Goal: Task Accomplishment & Management: Complete application form

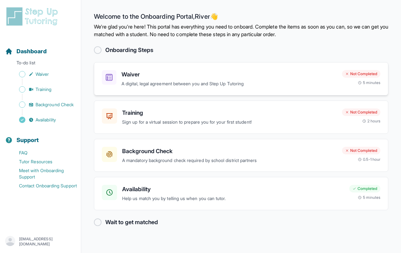
click at [210, 75] on h3 "Waiver" at bounding box center [228, 74] width 215 height 9
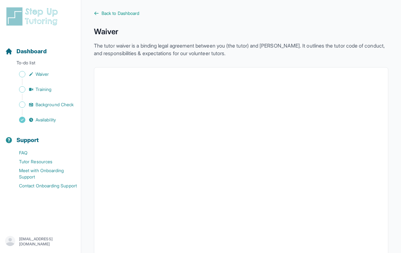
scroll to position [1, 0]
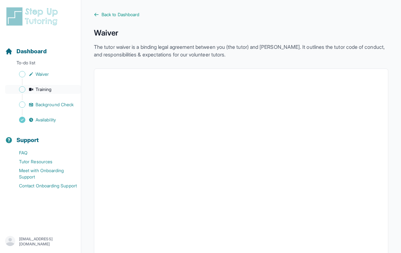
click at [50, 87] on span "Training" at bounding box center [44, 89] width 16 height 6
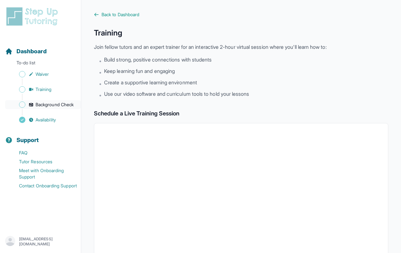
click at [54, 108] on link "Background Check" at bounding box center [43, 104] width 76 height 9
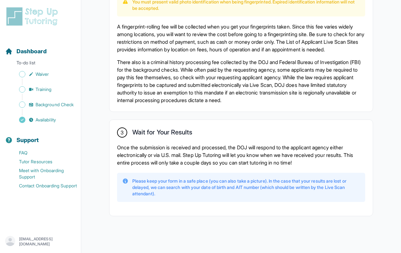
scroll to position [466, 0]
